Goal: Information Seeking & Learning: Check status

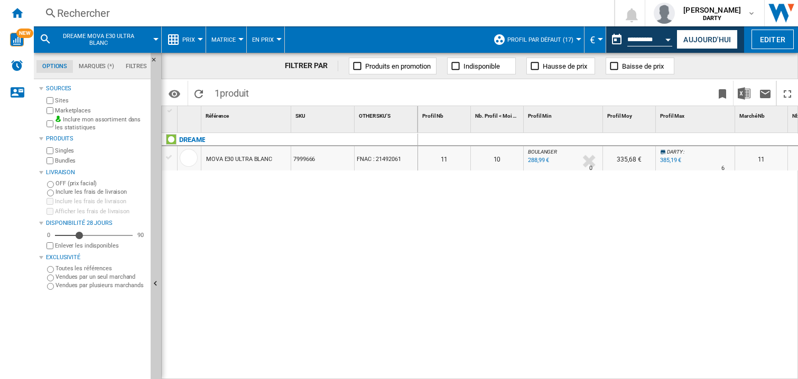
click at [670, 36] on button "Open calendar" at bounding box center [668, 38] width 19 height 19
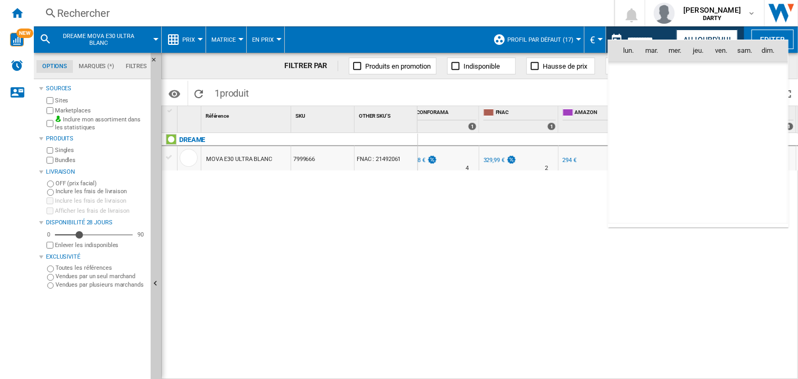
scroll to position [5041, 0]
click at [673, 95] on span "1" at bounding box center [674, 97] width 21 height 21
type input "**********"
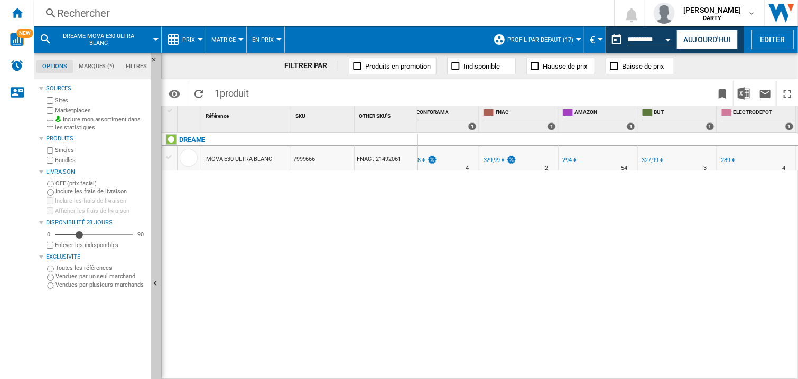
click at [77, 26] on div "Rechercher Rechercher 0 [PERSON_NAME] [GEOGRAPHIC_DATA] FNAC [GEOGRAPHIC_DATA]" at bounding box center [416, 13] width 764 height 26
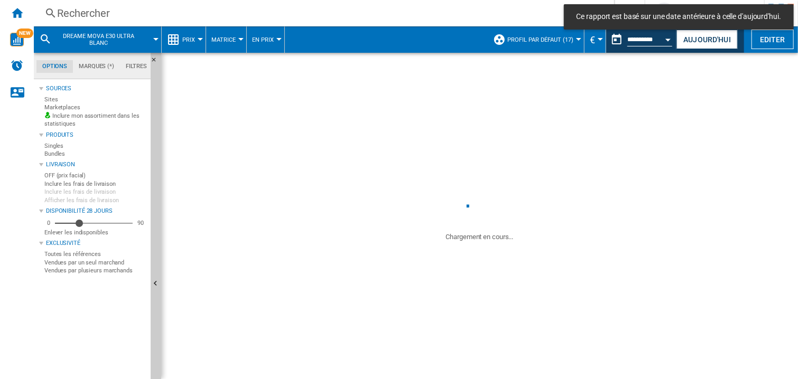
click at [78, 18] on div "Rechercher" at bounding box center [322, 13] width 530 height 15
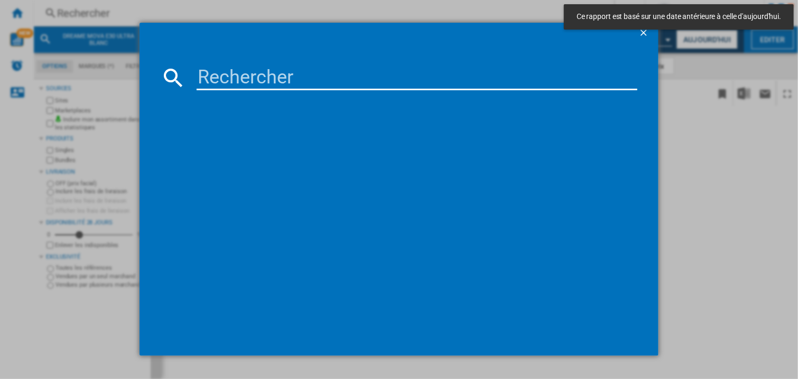
type input "4957040"
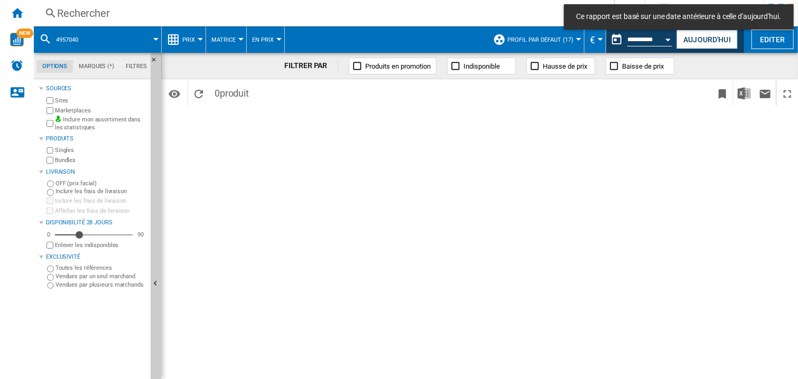
click at [486, 215] on div "FILTRER PAR Produits en promotion Indisponible Hausse de prix Baisse de prix Id…" at bounding box center [479, 216] width 637 height 327
